Goal: Transaction & Acquisition: Purchase product/service

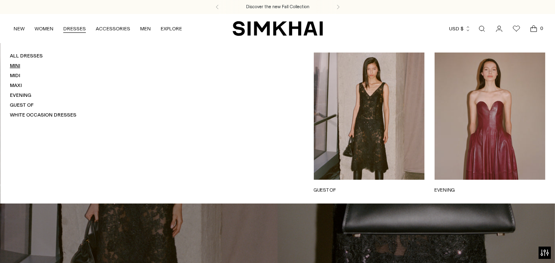
click at [12, 65] on link "Mini" at bounding box center [15, 66] width 10 height 6
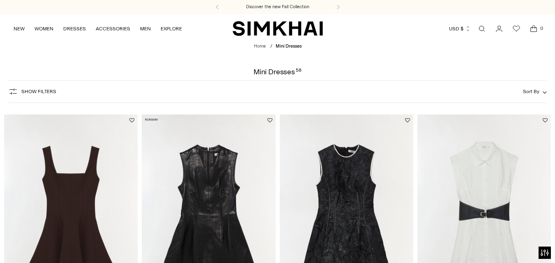
scroll to position [82, 0]
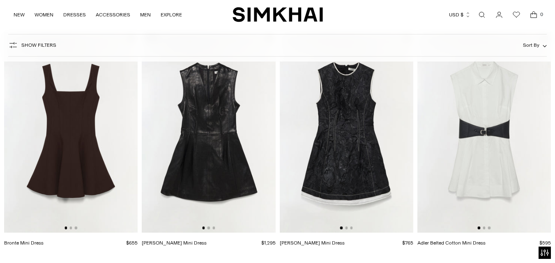
click at [70, 229] on img at bounding box center [70, 132] width 133 height 200
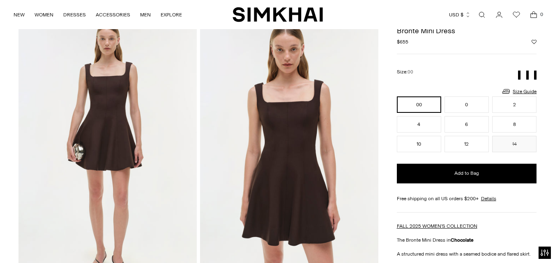
scroll to position [41, 0]
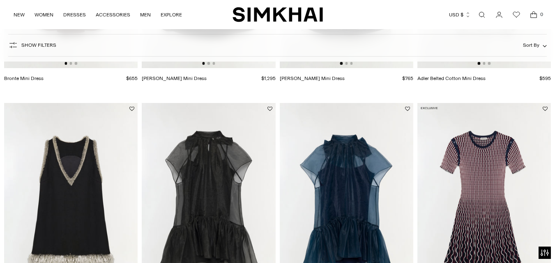
scroll to position [328, 0]
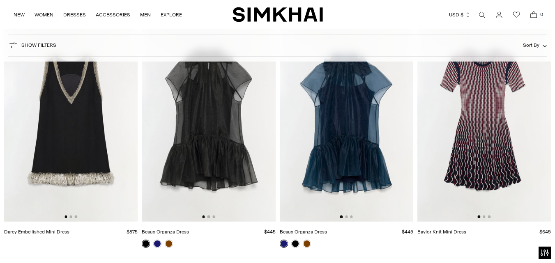
click at [486, 153] on img at bounding box center [483, 121] width 133 height 200
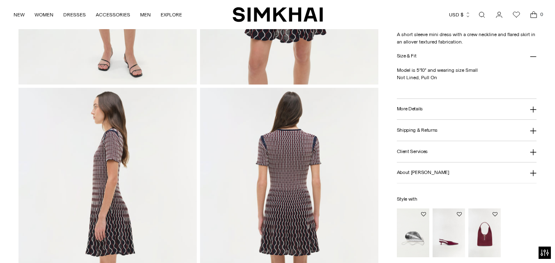
scroll to position [287, 0]
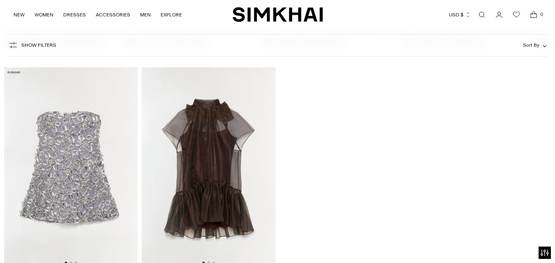
scroll to position [3216, 0]
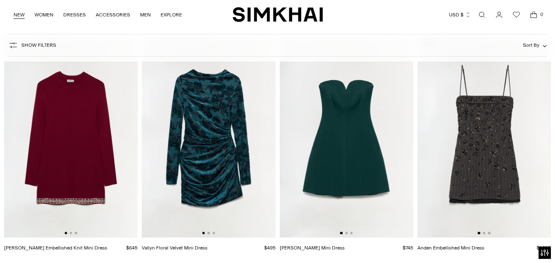
click at [15, 16] on link "NEW" at bounding box center [19, 15] width 11 height 18
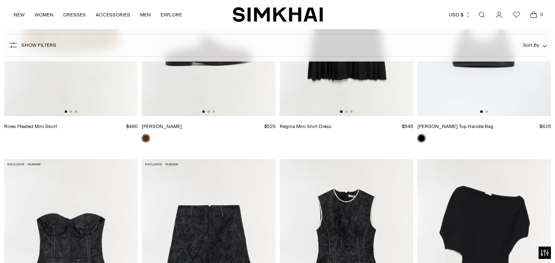
scroll to position [5175, 0]
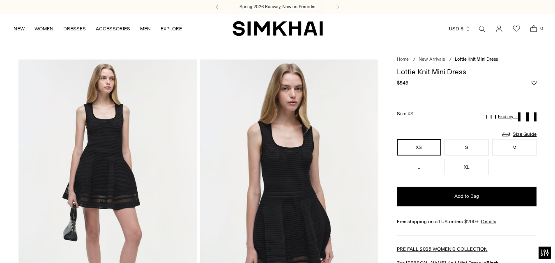
click at [118, 165] on img at bounding box center [107, 193] width 178 height 267
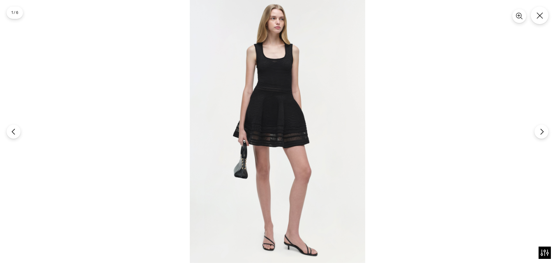
click at [270, 101] on img at bounding box center [277, 131] width 175 height 263
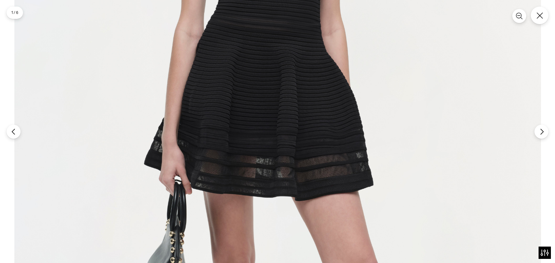
click at [335, 166] on img at bounding box center [277, 150] width 526 height 789
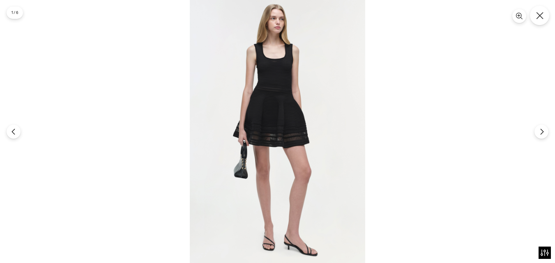
click at [543, 15] on button "Close" at bounding box center [538, 15] width 19 height 19
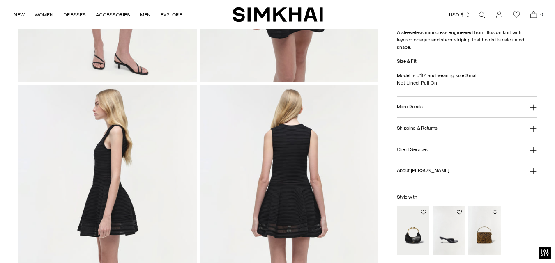
scroll to position [246, 0]
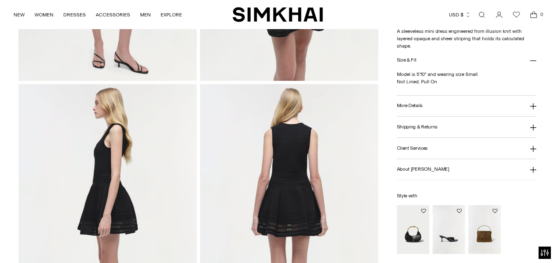
click at [298, 193] on img at bounding box center [289, 217] width 178 height 267
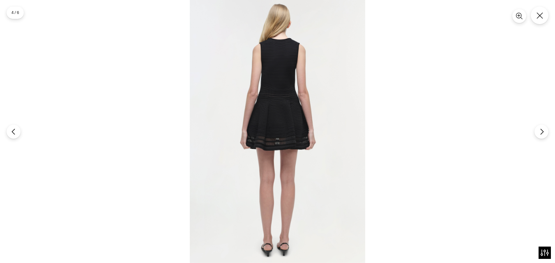
click at [283, 128] on img at bounding box center [277, 131] width 175 height 263
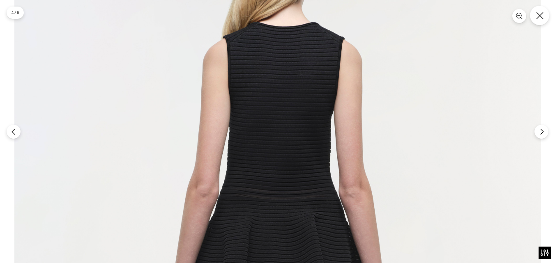
click at [539, 13] on icon "Close" at bounding box center [539, 15] width 7 height 7
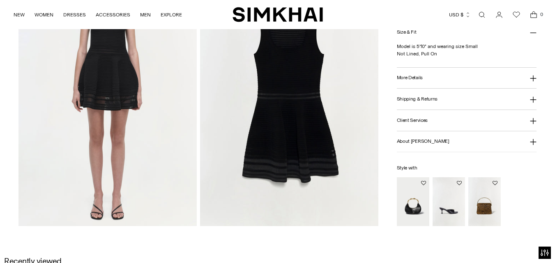
scroll to position [657, 0]
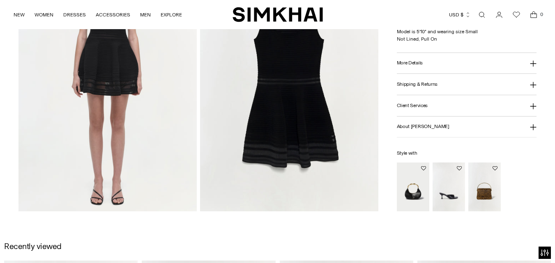
click at [526, 61] on button "More Details" at bounding box center [467, 63] width 140 height 21
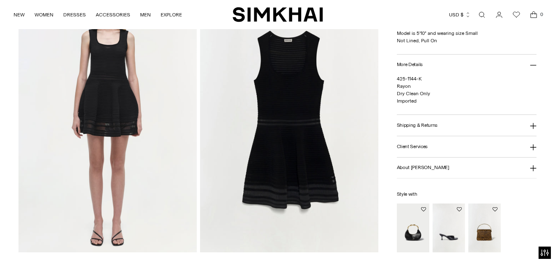
click at [516, 129] on button "Shipping & Returns" at bounding box center [467, 125] width 140 height 21
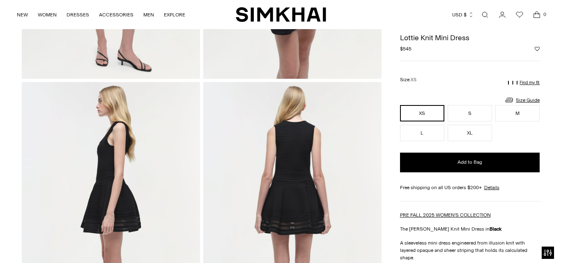
scroll to position [246, 0]
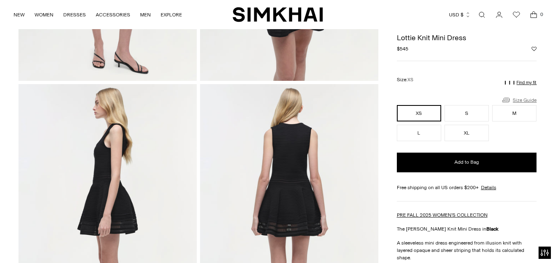
click at [520, 97] on link "Size Guide" at bounding box center [518, 100] width 35 height 10
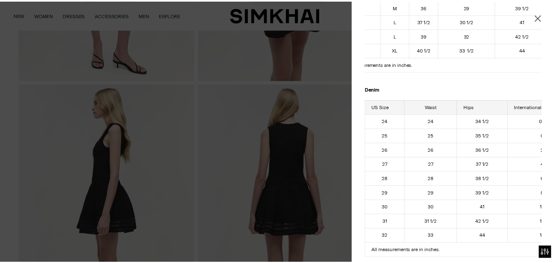
scroll to position [0, 0]
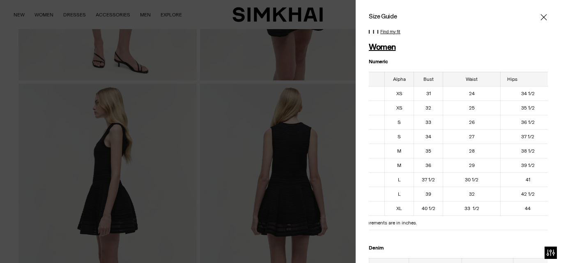
click at [391, 33] on p "Find my fit" at bounding box center [390, 32] width 20 height 5
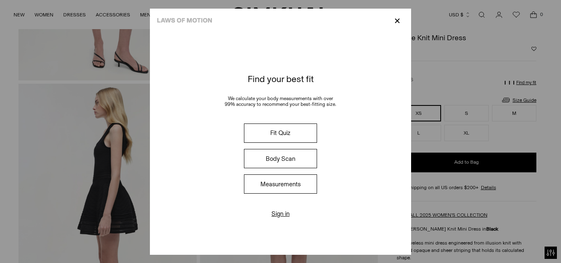
click at [399, 21] on p "✕" at bounding box center [397, 21] width 11 height 14
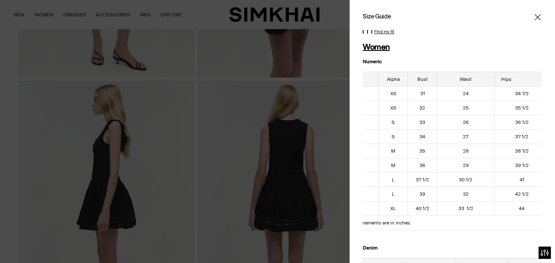
click at [335, 80] on div at bounding box center [277, 131] width 555 height 263
